Goal: Information Seeking & Learning: Find specific fact

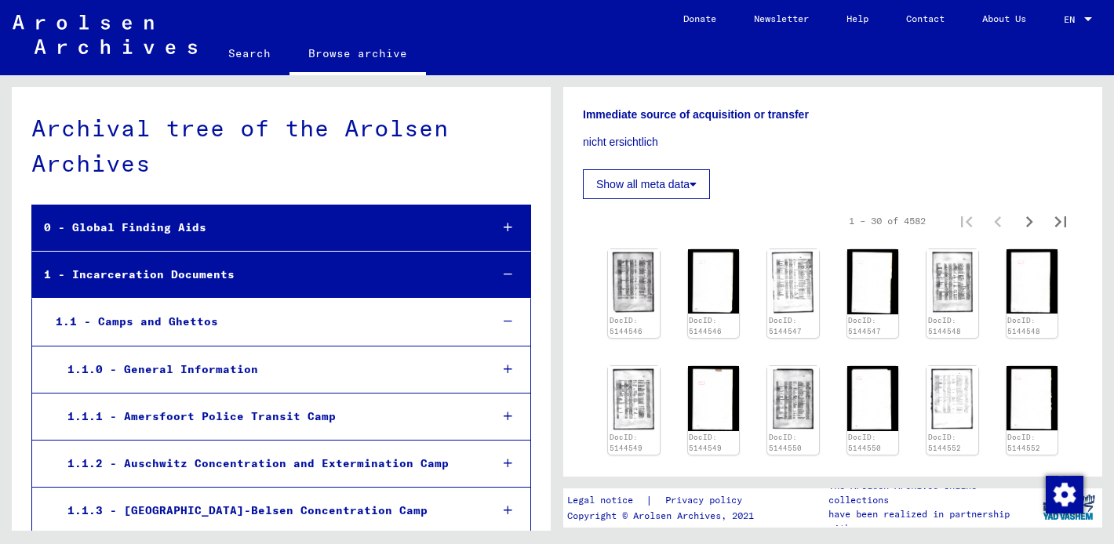
scroll to position [875, 0]
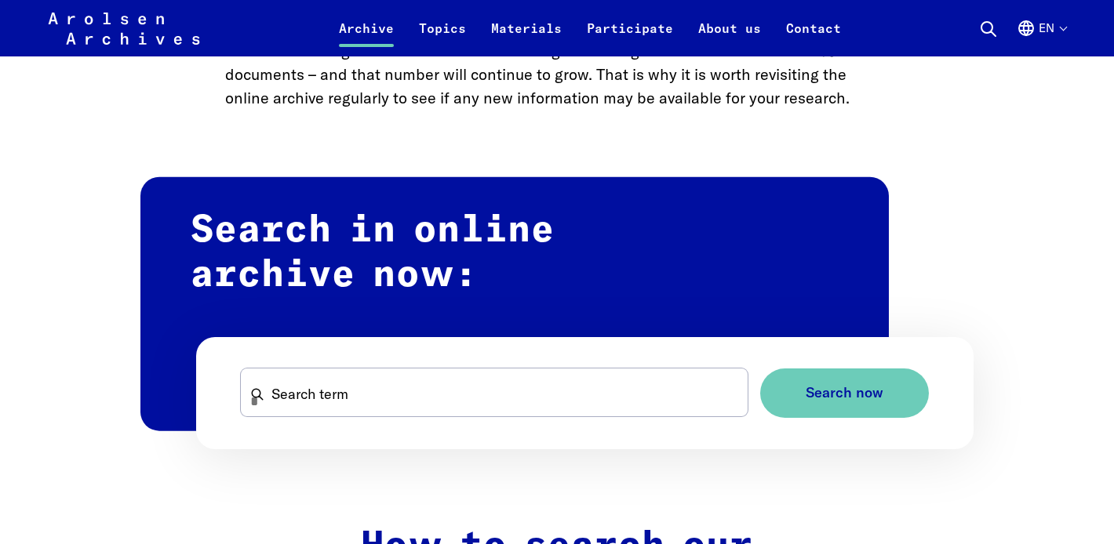
scroll to position [826, 0]
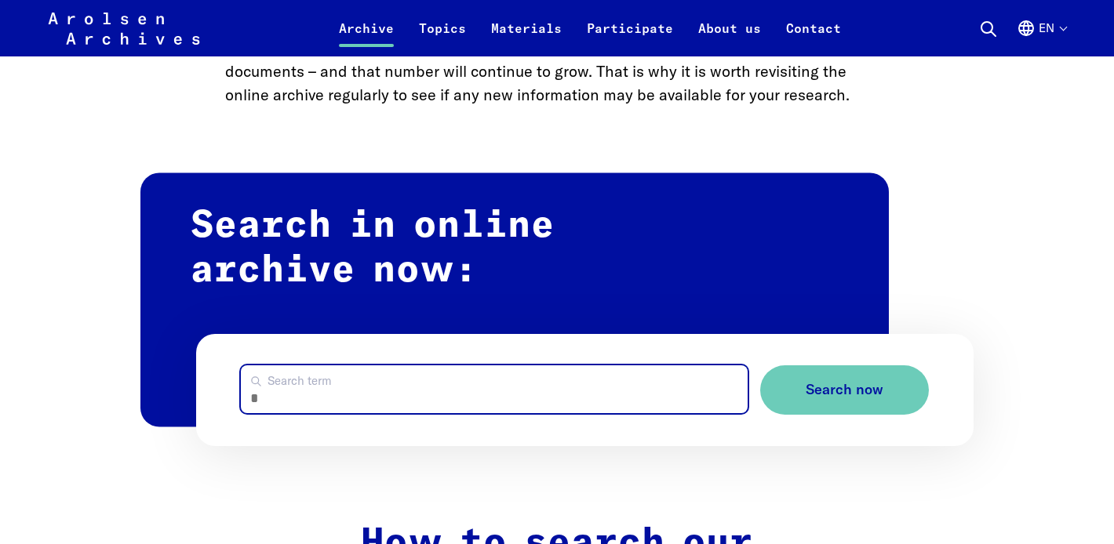
click at [298, 391] on input "Search term" at bounding box center [494, 389] width 507 height 48
type input "*********"
click at [760, 365] on button "Search now" at bounding box center [844, 389] width 169 height 49
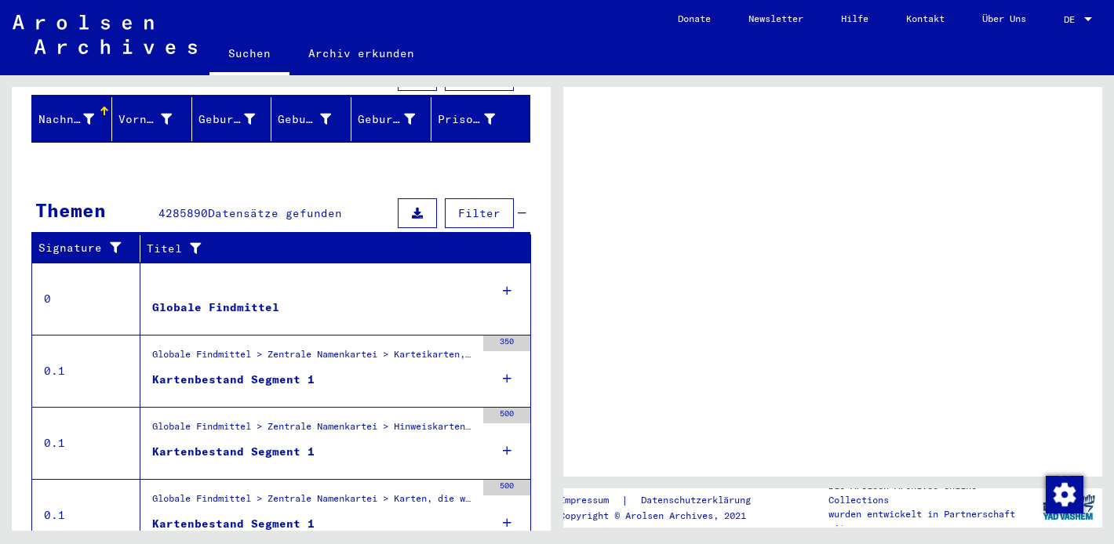
scroll to position [195, 0]
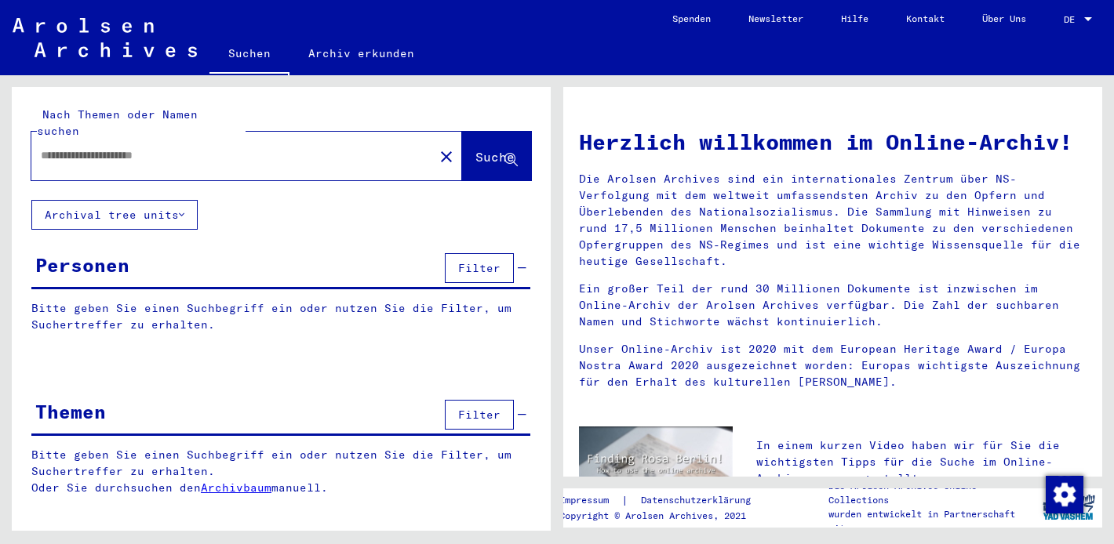
type input "*********"
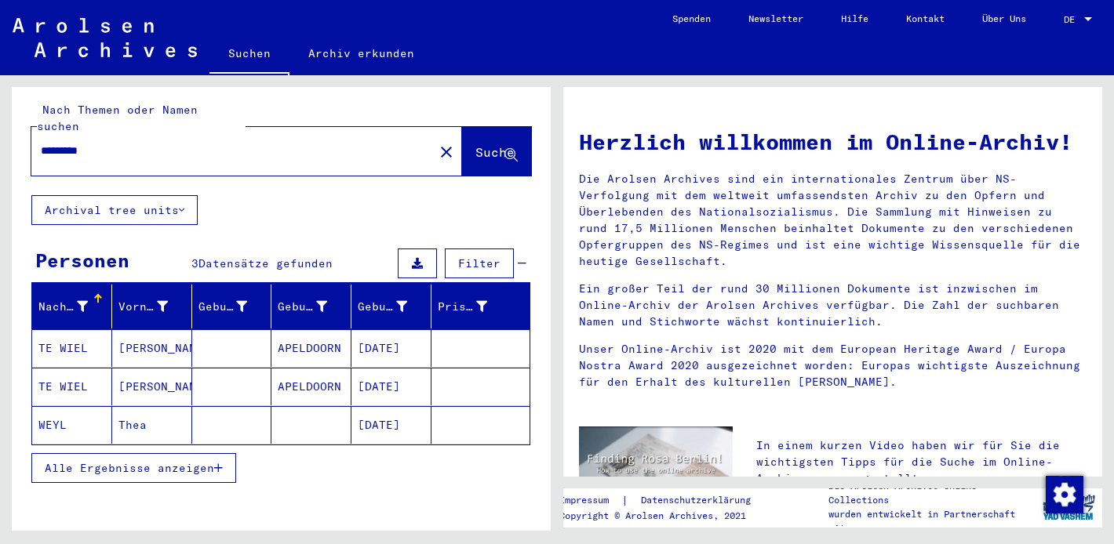
scroll to position [22, 0]
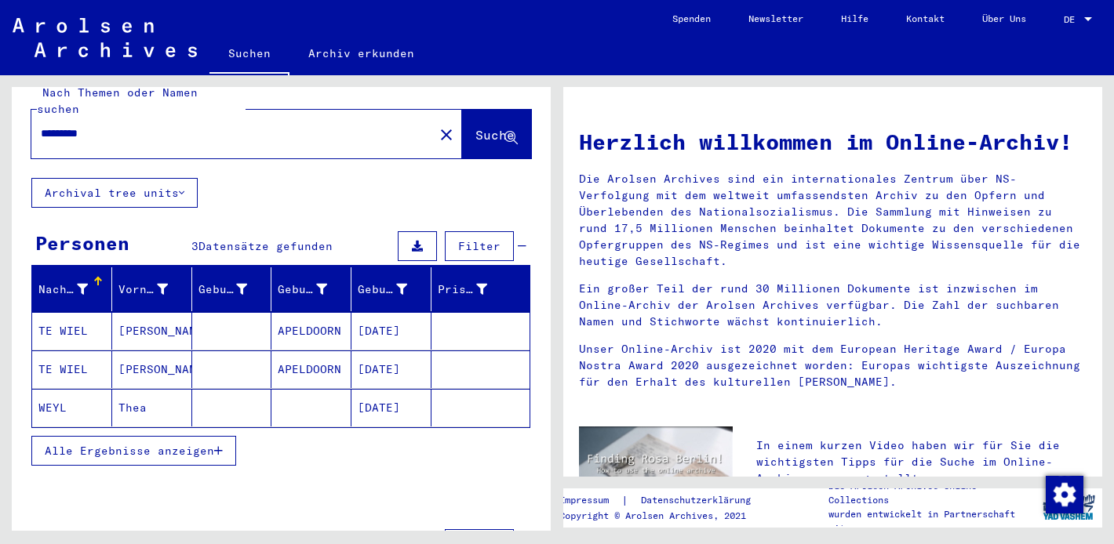
click at [56, 395] on mat-cell "WEYL" at bounding box center [72, 408] width 80 height 38
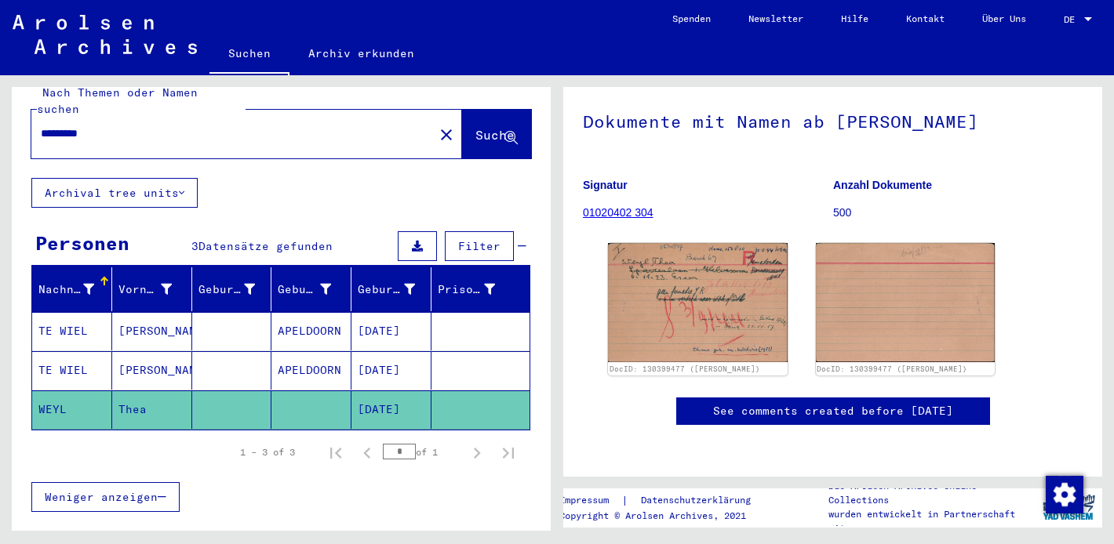
scroll to position [151, 0]
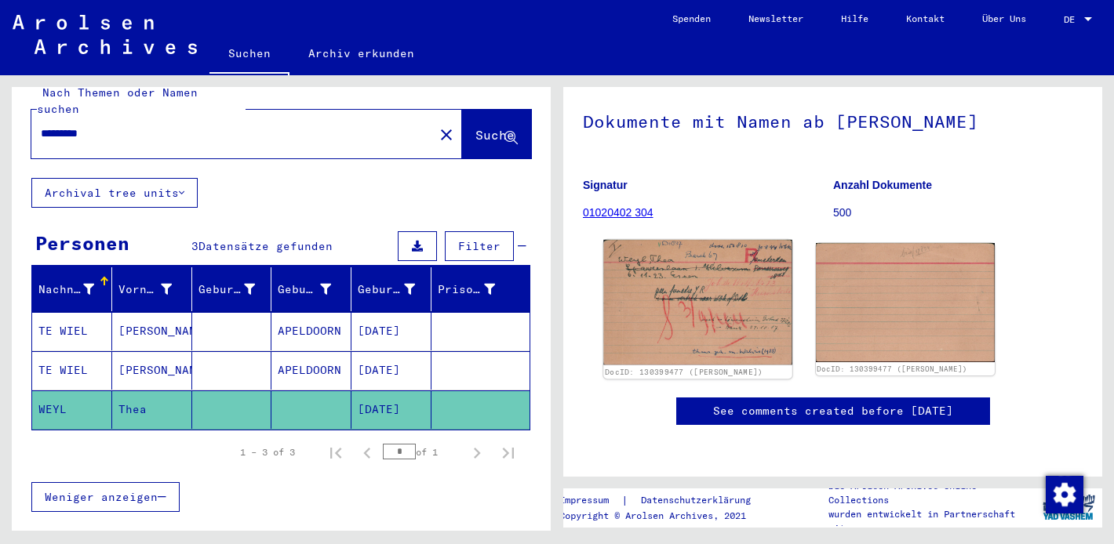
click at [690, 240] on img at bounding box center [697, 302] width 188 height 125
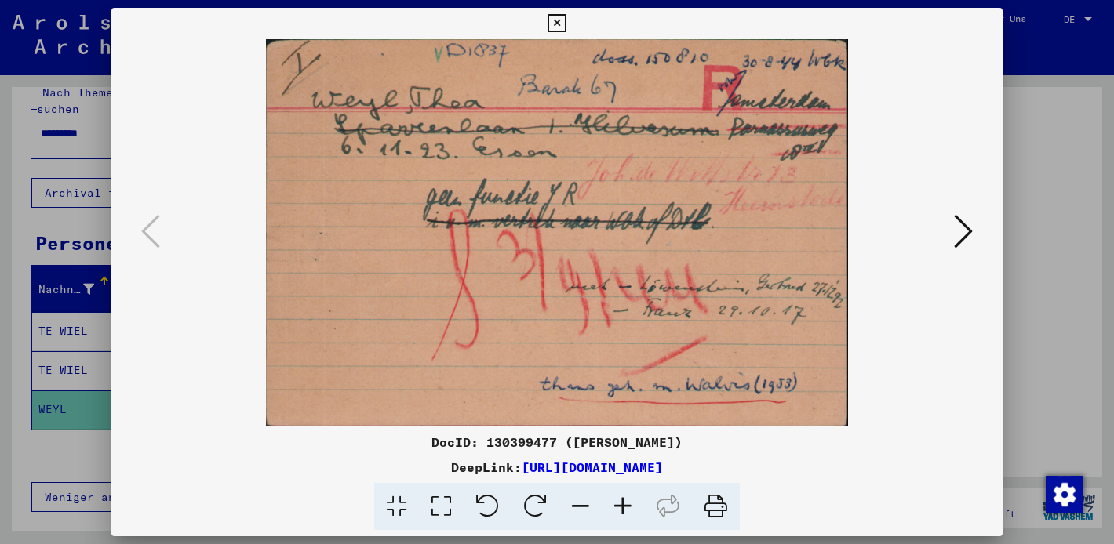
click at [965, 231] on icon at bounding box center [963, 232] width 19 height 38
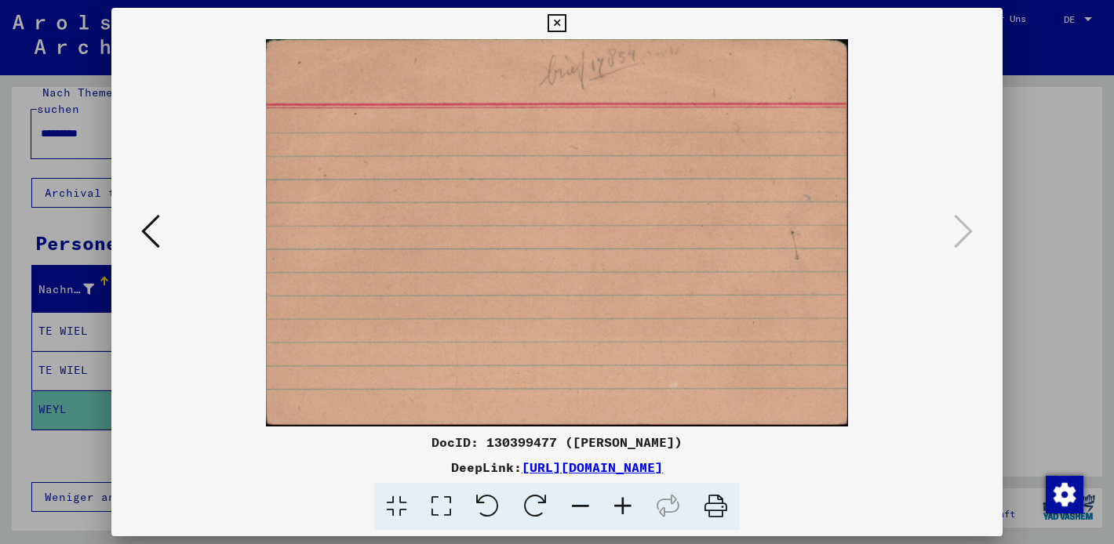
click at [156, 227] on icon at bounding box center [150, 232] width 19 height 38
